Goal: Use online tool/utility: Utilize a website feature to perform a specific function

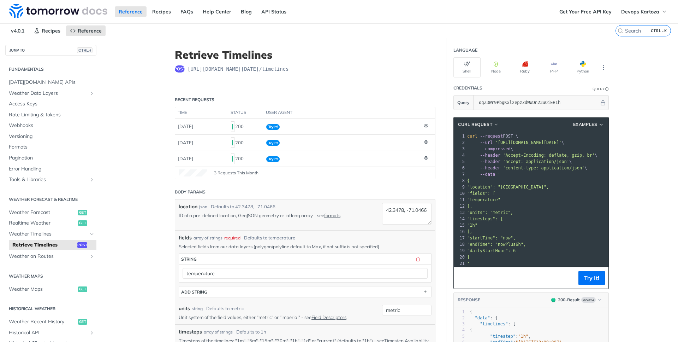
scroll to position [64, 0]
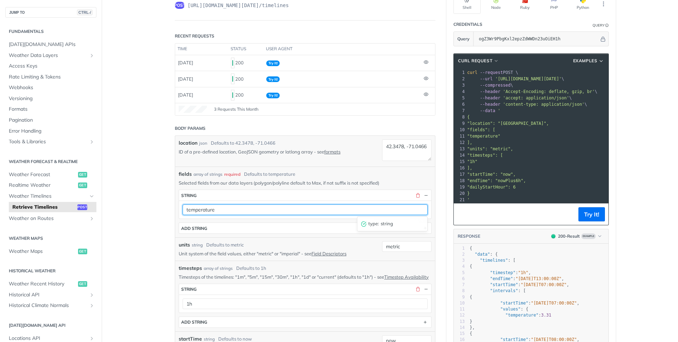
click at [271, 211] on input "temperature" at bounding box center [305, 209] width 245 height 11
click at [270, 211] on input "temperature" at bounding box center [305, 209] width 245 height 11
paste input "evapotranspirationSum"
type input "evapotranspirationSum"
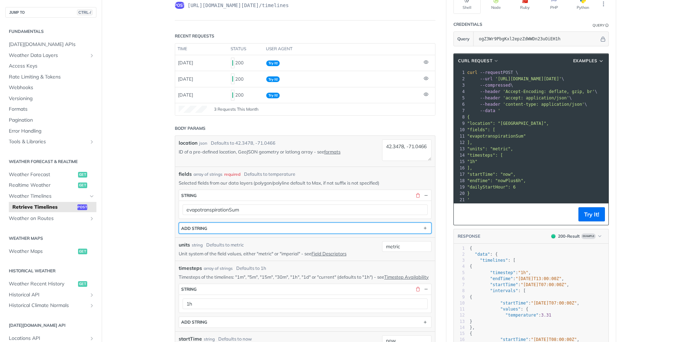
click at [343, 227] on button "ADD string" at bounding box center [305, 228] width 252 height 11
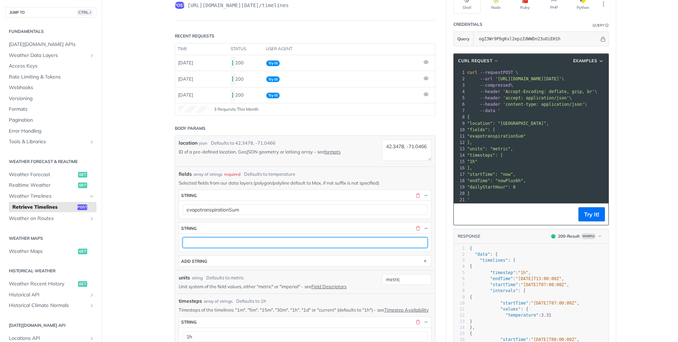
click at [304, 239] on input "text" at bounding box center [305, 242] width 245 height 11
click at [241, 239] on input "text" at bounding box center [305, 242] width 245 height 11
paste input "rainAccumulationSum"
type input "rainAccumulationSum"
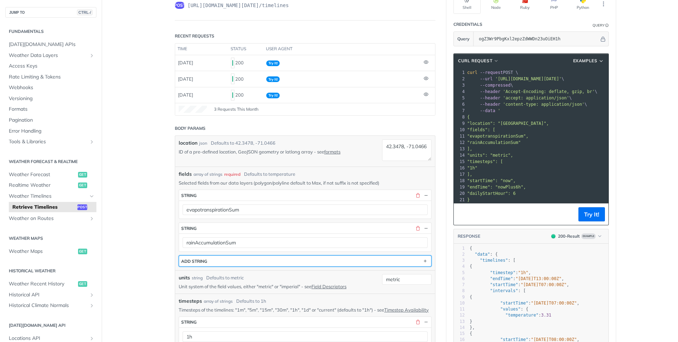
click at [226, 259] on button "ADD string" at bounding box center [305, 260] width 252 height 11
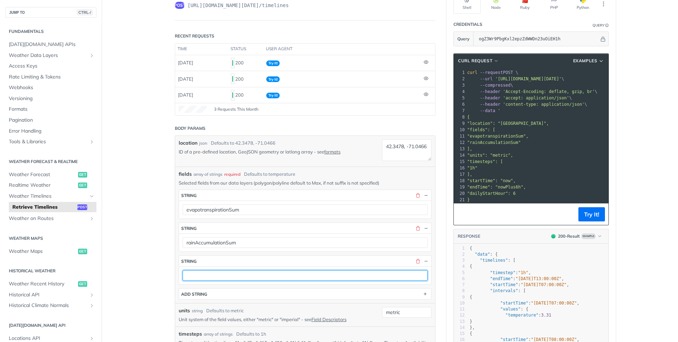
click at [243, 271] on input "text" at bounding box center [305, 275] width 245 height 11
paste input "temperatureMax"
type input "temperatureMax"
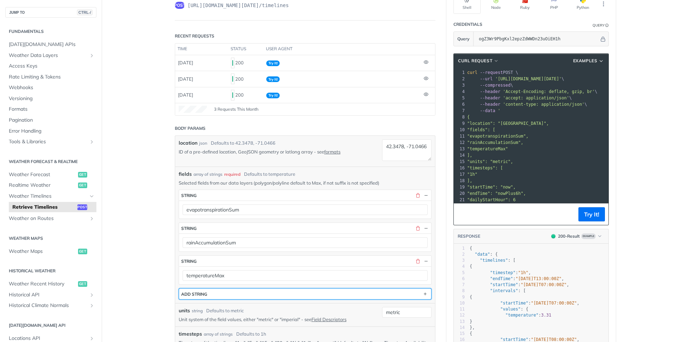
click at [236, 294] on button "ADD string" at bounding box center [305, 293] width 252 height 11
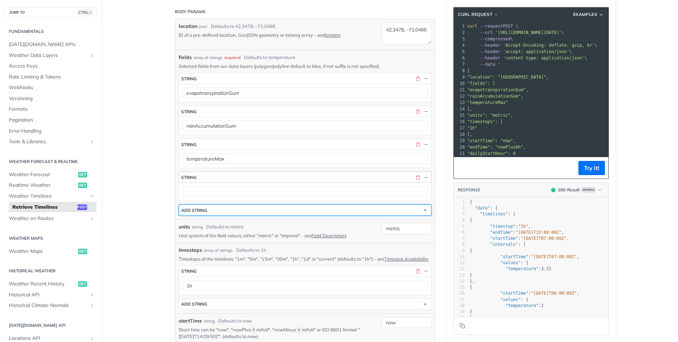
scroll to position [191, 0]
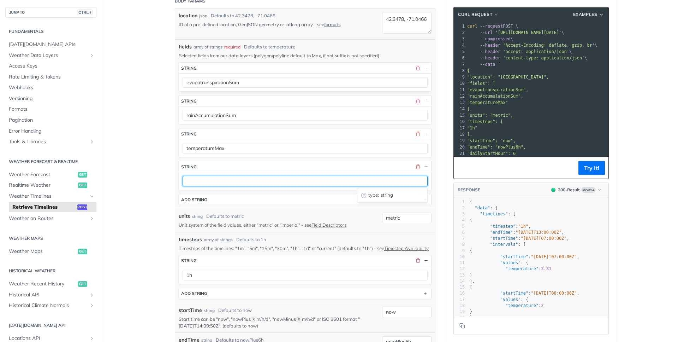
click at [288, 177] on input "text" at bounding box center [305, 181] width 245 height 11
paste input "temperatureMin"
type input "temperatureMin"
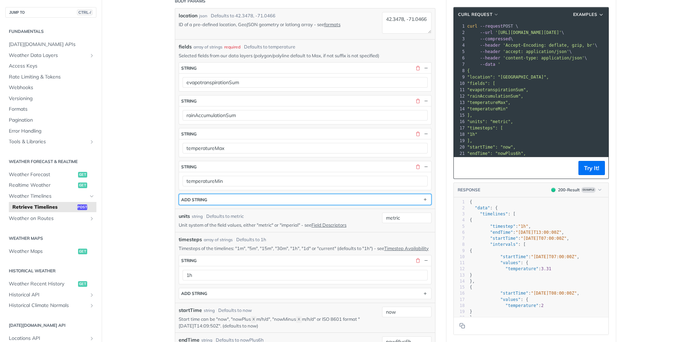
click at [404, 195] on button "ADD string" at bounding box center [305, 199] width 252 height 11
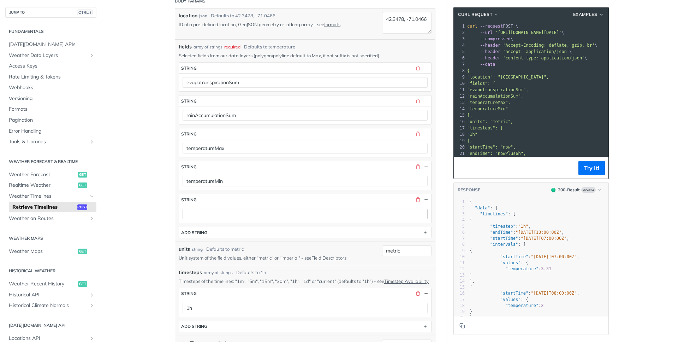
click at [240, 219] on div at bounding box center [305, 214] width 252 height 18
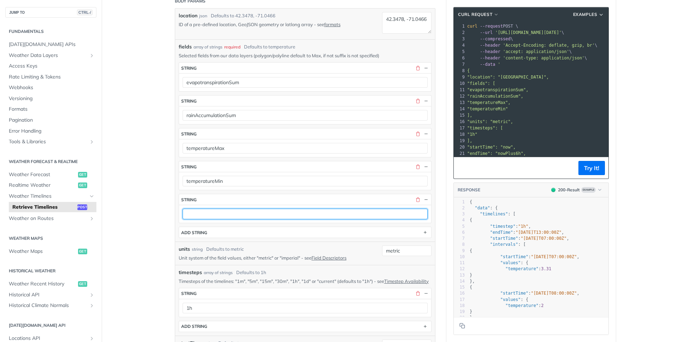
click at [242, 213] on input "text" at bounding box center [305, 213] width 245 height 11
paste input "precipitationProbability"
type input "precipitationProbability"
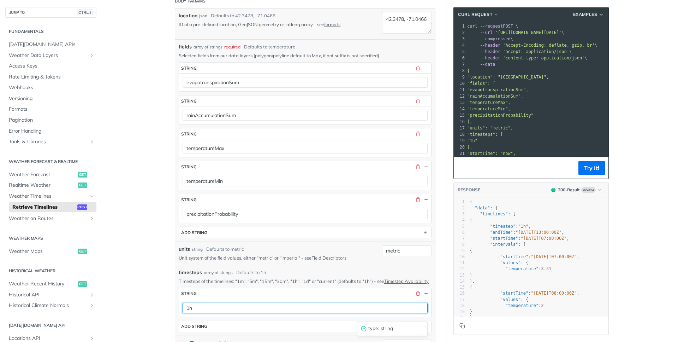
click at [237, 313] on input "1h" at bounding box center [305, 307] width 245 height 11
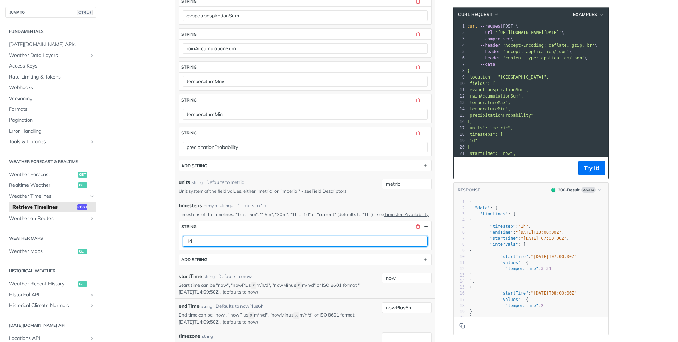
scroll to position [382, 0]
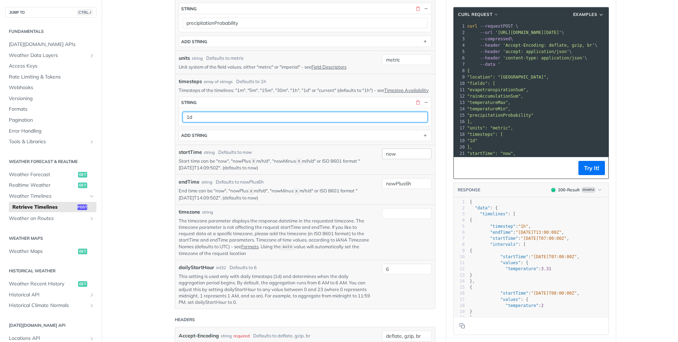
type input "1d"
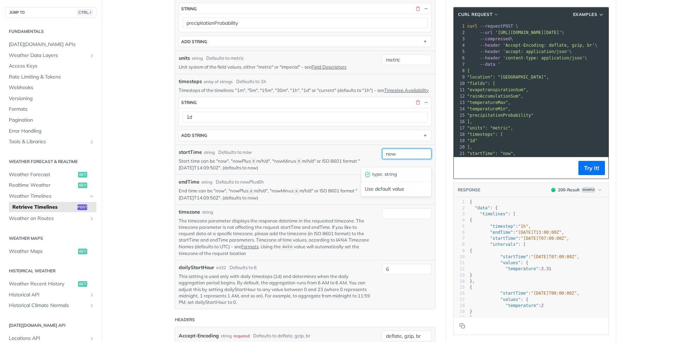
click at [394, 159] on input "now" at bounding box center [406, 153] width 49 height 11
click at [323, 171] on p "Start time can be "now", "nowPlus X m/h/d", "nowMinus X m/h/d" or ISO 8601 form…" at bounding box center [275, 164] width 193 height 13
drag, startPoint x: 410, startPoint y: 192, endPoint x: 406, endPoint y: 190, distance: 4.1
click at [406, 189] on input "nowPlus6h" at bounding box center [406, 183] width 49 height 11
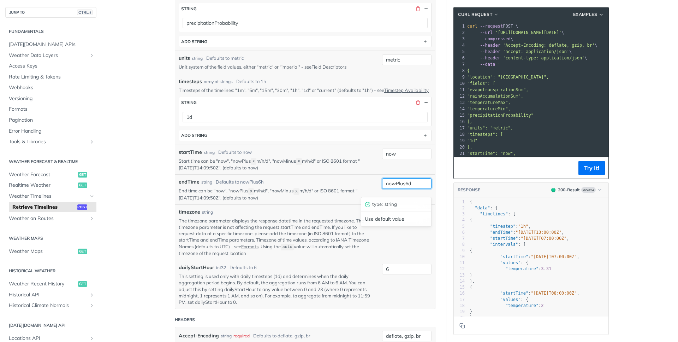
type input "nowPlus6d"
click at [272, 171] on p "Start time can be "now", "nowPlus X m/h/d", "nowMinus X m/h/d" or ISO 8601 form…" at bounding box center [275, 164] width 193 height 13
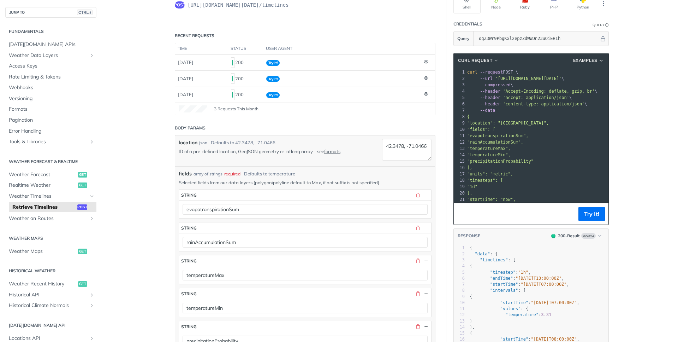
scroll to position [64, 0]
click at [389, 153] on textarea "42.3478, -71.0466" at bounding box center [406, 150] width 49 height 22
paste textarea "3.56252"
paste textarea "41.516075"
click at [586, 217] on button "Try It!" at bounding box center [592, 214] width 27 height 14
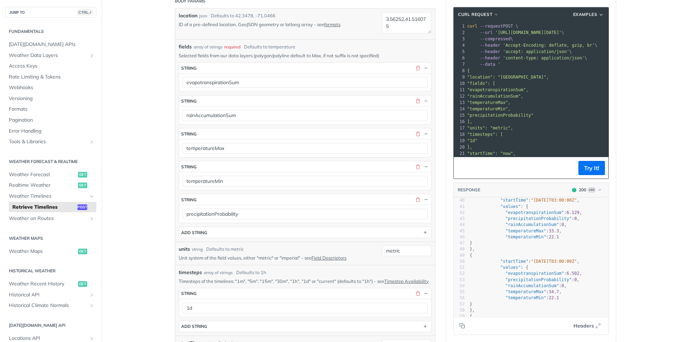
scroll to position [0, 0]
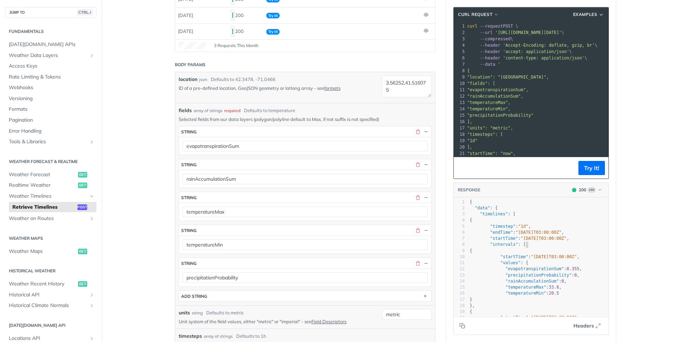
click at [563, 242] on pre ""intervals" : [" at bounding box center [539, 244] width 140 height 6
click at [421, 90] on textarea "3.56252,41.516075" at bounding box center [406, 87] width 49 height 22
paste textarea "45493"
paste textarea "41.479725"
type textarea "3.454935,41.479725"
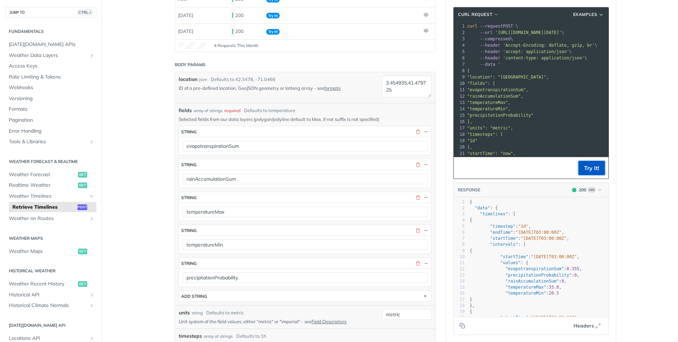
click at [582, 164] on button "Try It!" at bounding box center [592, 168] width 27 height 14
